Goal: Task Accomplishment & Management: Use online tool/utility

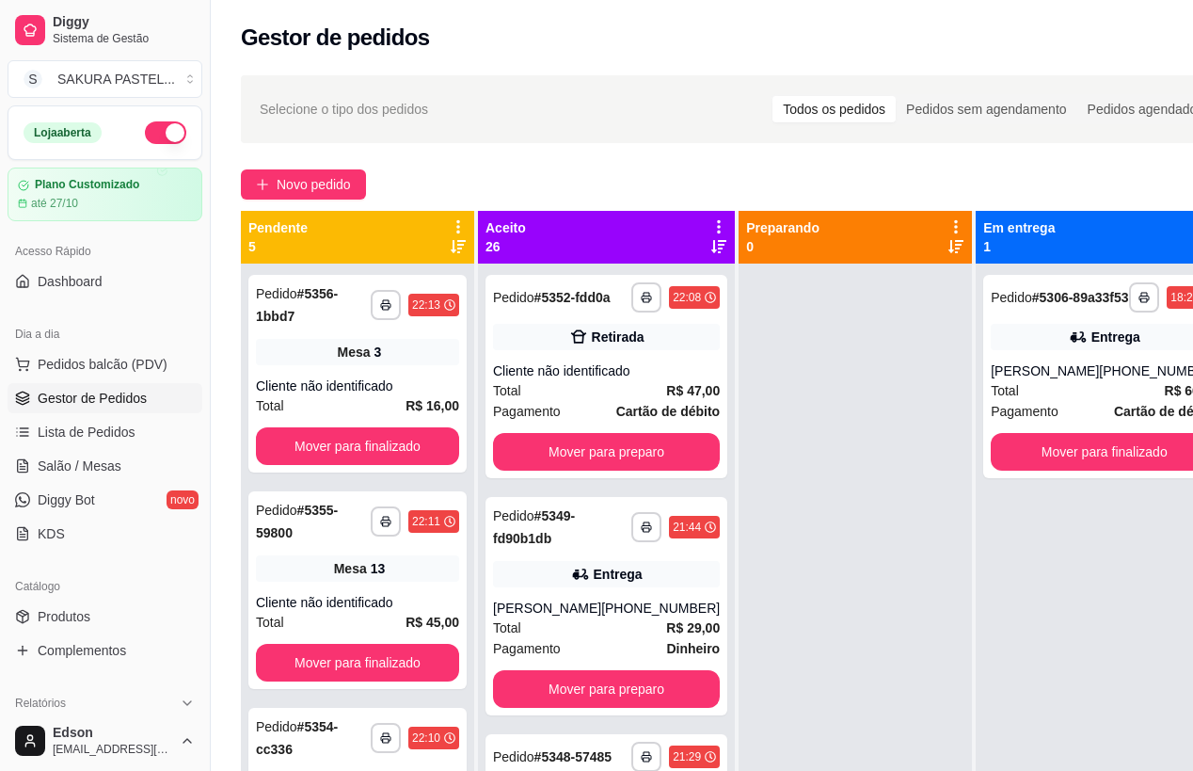
click at [453, 225] on icon at bounding box center [458, 226] width 17 height 17
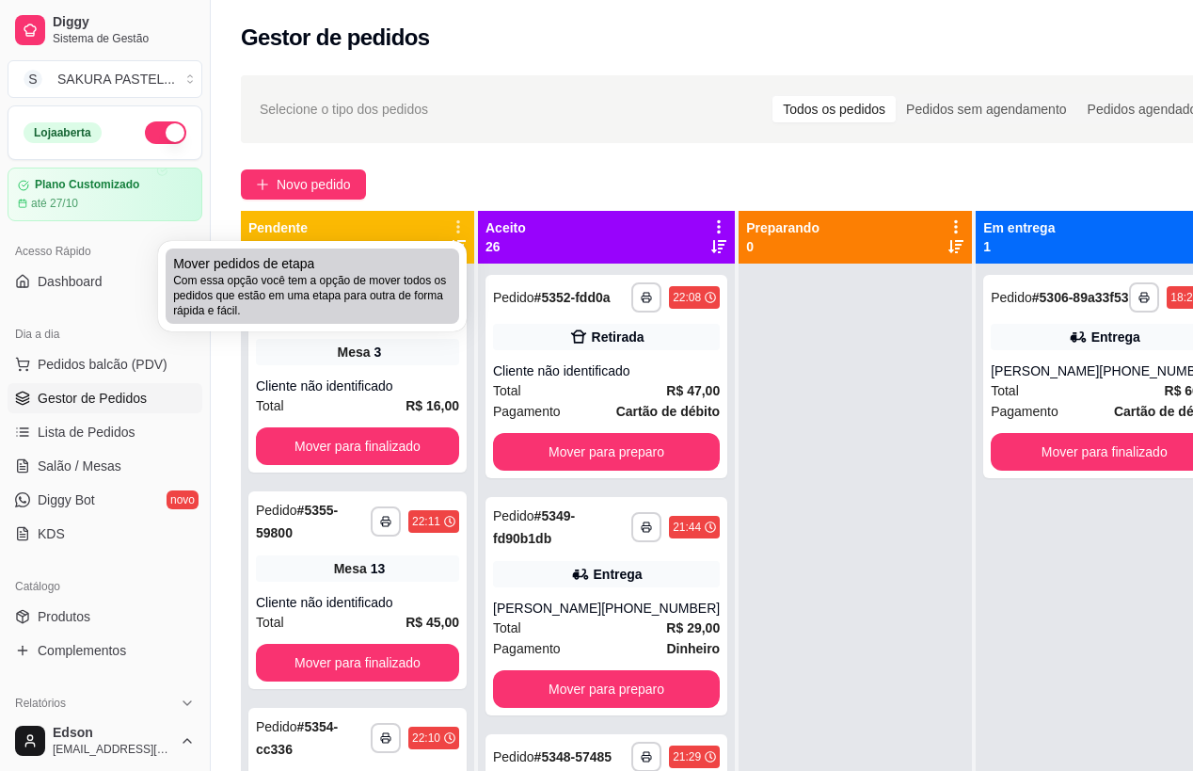
click at [399, 290] on span "Com essa opção você tem a opção de mover todos os pedidos que estão em uma etap…" at bounding box center [312, 295] width 279 height 45
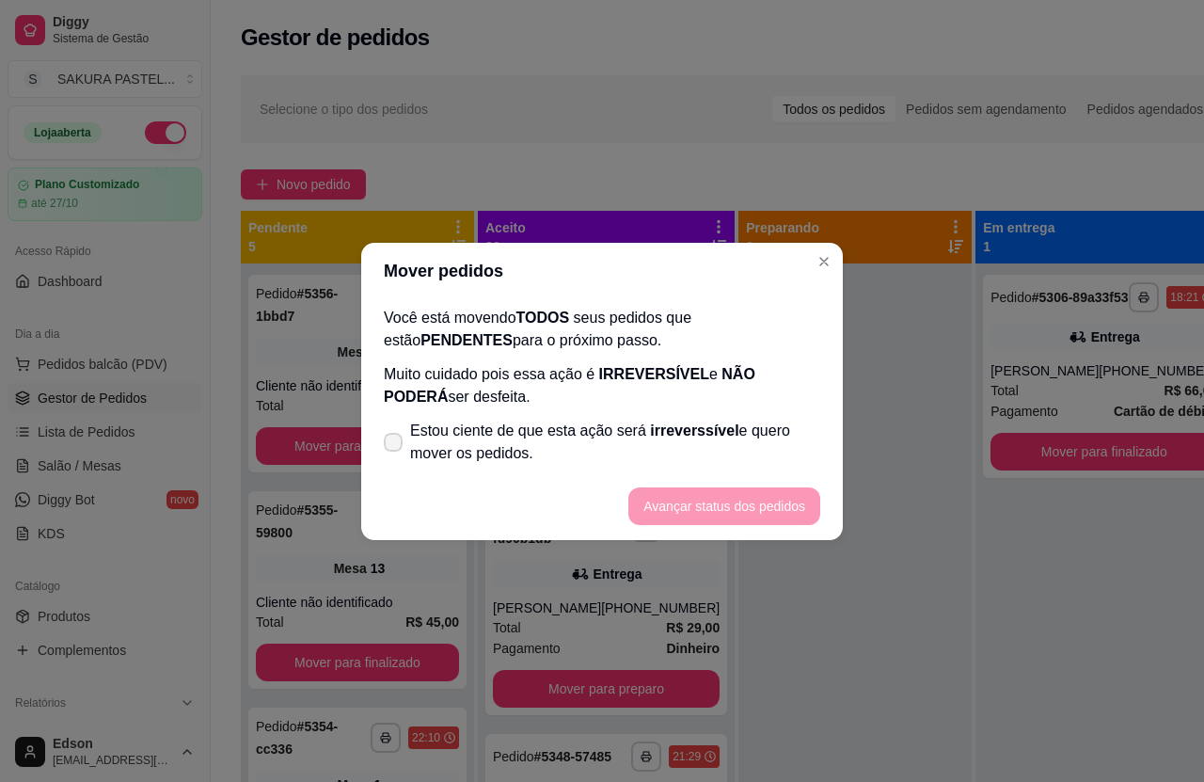
click at [473, 442] on span "Estou ciente de que esta ação será irreverssível e quero mover os pedidos." at bounding box center [615, 442] width 410 height 45
click at [395, 445] on input "Estou ciente de que esta ação será irreverssível e quero mover os pedidos." at bounding box center [389, 451] width 12 height 12
checkbox input "true"
click at [674, 499] on button "Avançar status dos pedidos" at bounding box center [725, 506] width 192 height 38
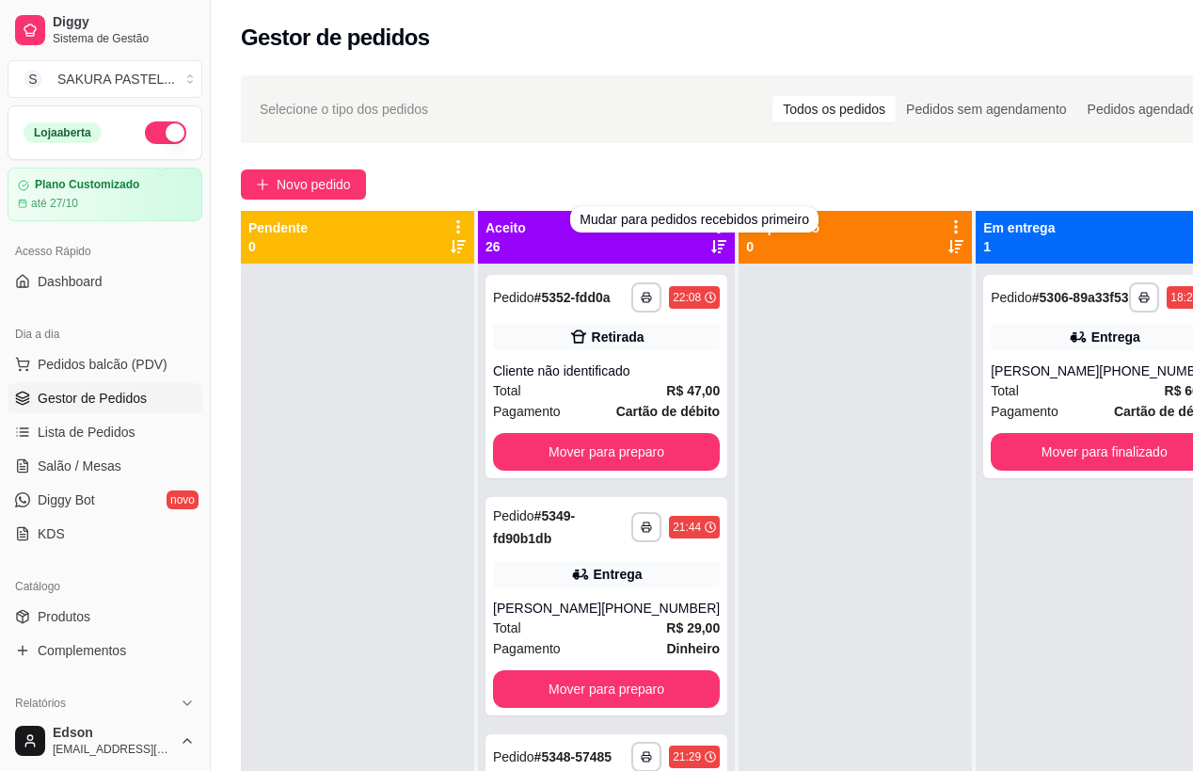
click at [706, 181] on div "Novo pedido" at bounding box center [738, 184] width 994 height 30
drag, startPoint x: 565, startPoint y: 250, endPoint x: 647, endPoint y: 234, distance: 83.4
click at [567, 251] on div "Aceito 26" at bounding box center [606, 237] width 242 height 38
click at [710, 218] on icon at bounding box center [718, 226] width 17 height 17
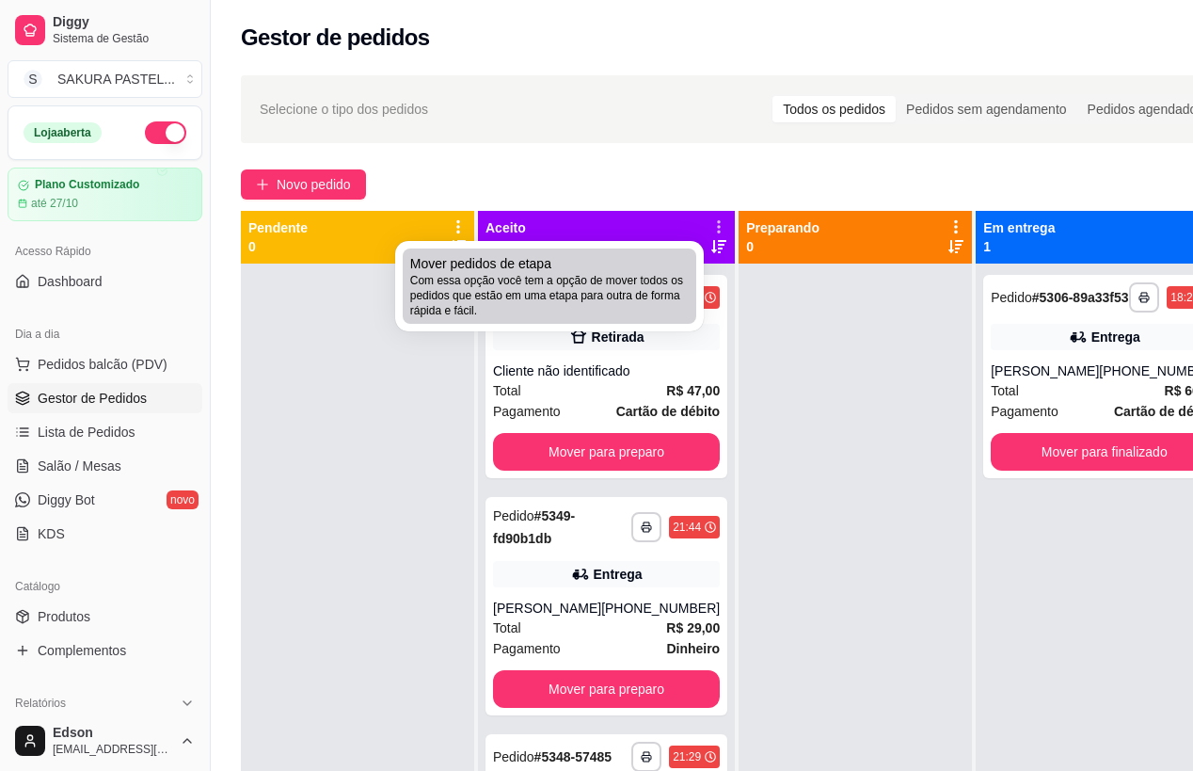
click at [677, 282] on span "Com essa opção você tem a opção de mover todos os pedidos que estão em uma etap…" at bounding box center [549, 295] width 279 height 45
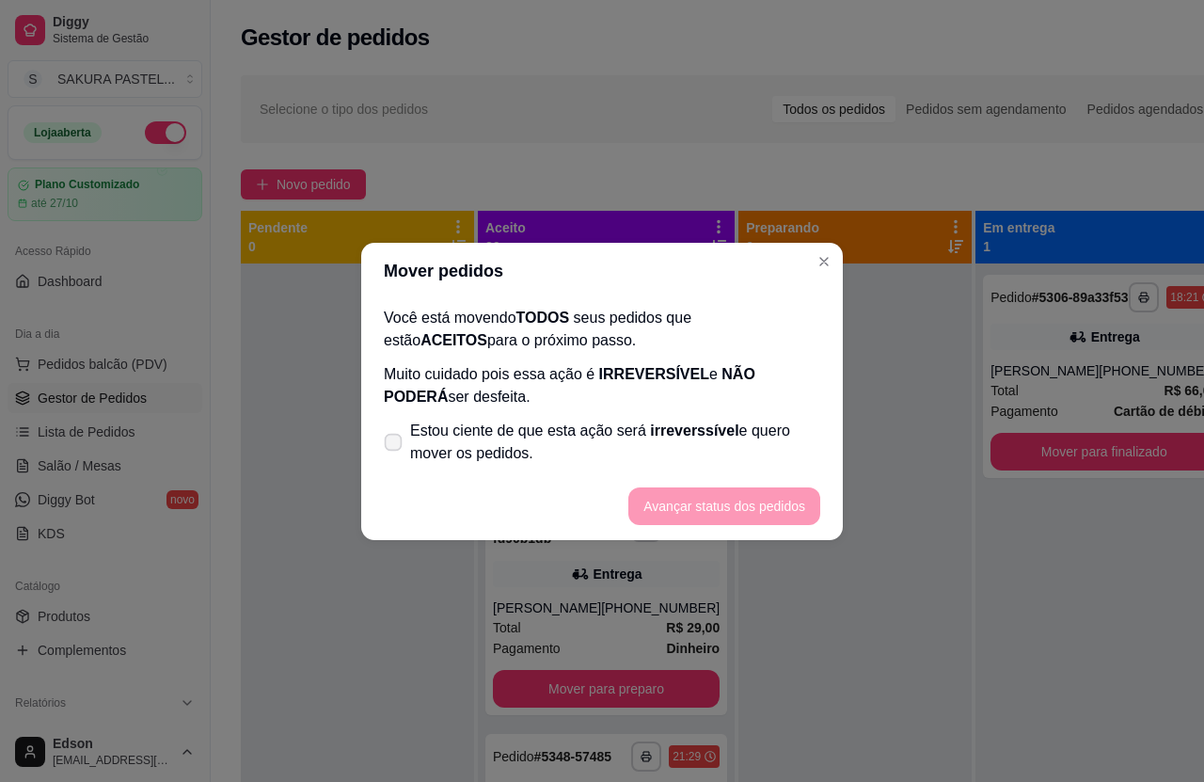
click at [567, 422] on span "Estou ciente de que esta ação será irreverssível e quero mover os pedidos." at bounding box center [615, 442] width 410 height 45
click at [395, 445] on input "Estou ciente de que esta ação será irreverssível e quero mover os pedidos." at bounding box center [389, 451] width 12 height 12
checkbox input "true"
click at [695, 499] on button "Avançar status dos pedidos" at bounding box center [725, 506] width 192 height 38
